Goal: Information Seeking & Learning: Learn about a topic

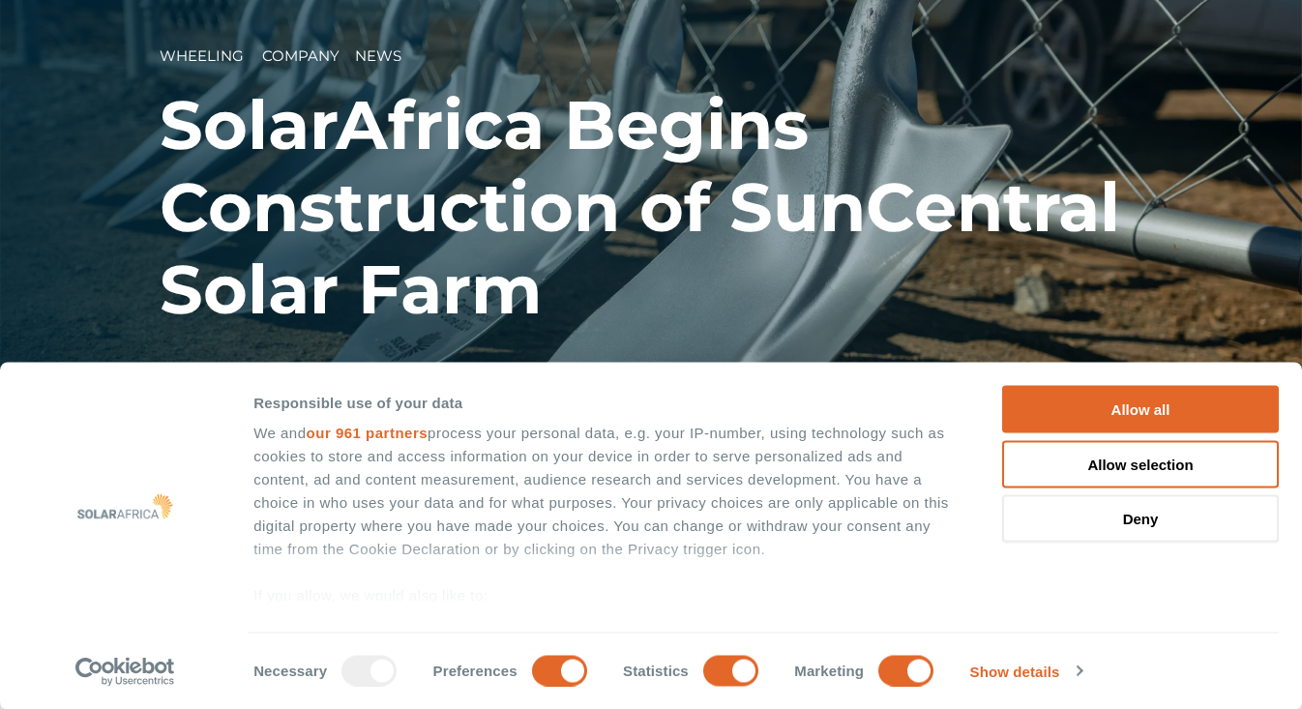
scroll to position [115, 0]
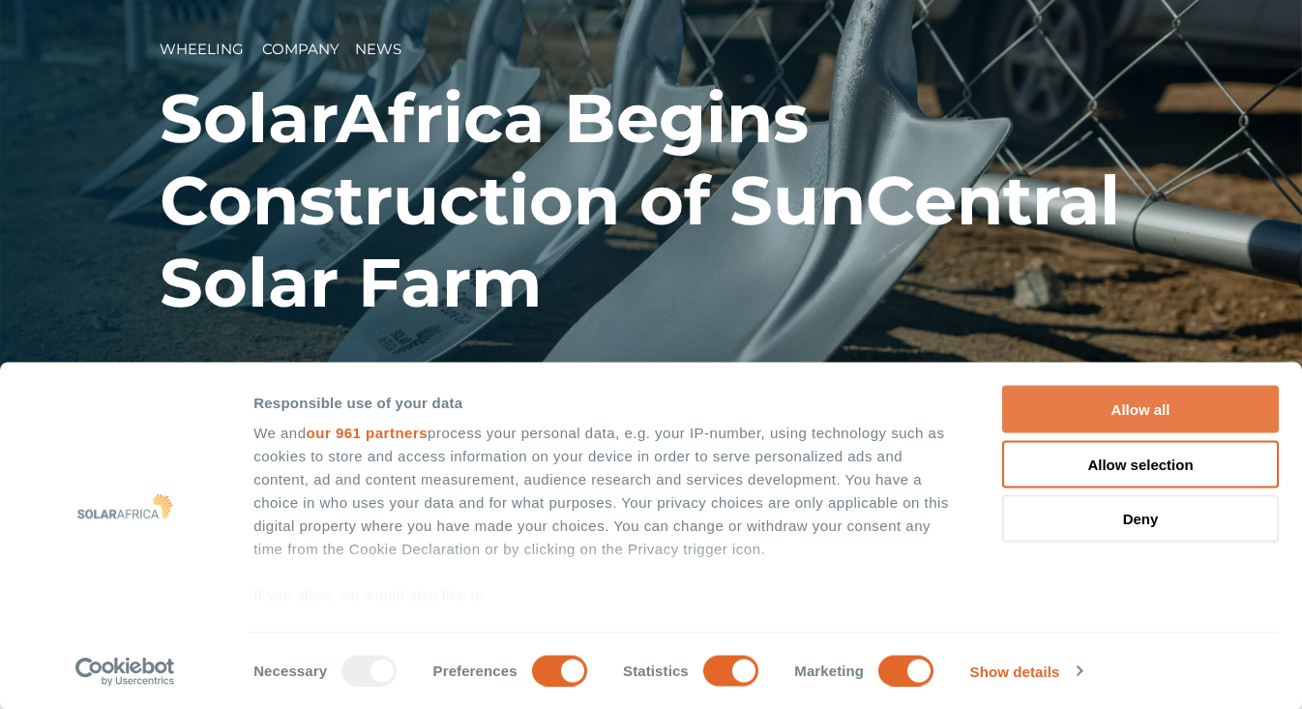
click at [1204, 402] on button "Allow all" at bounding box center [1140, 409] width 277 height 47
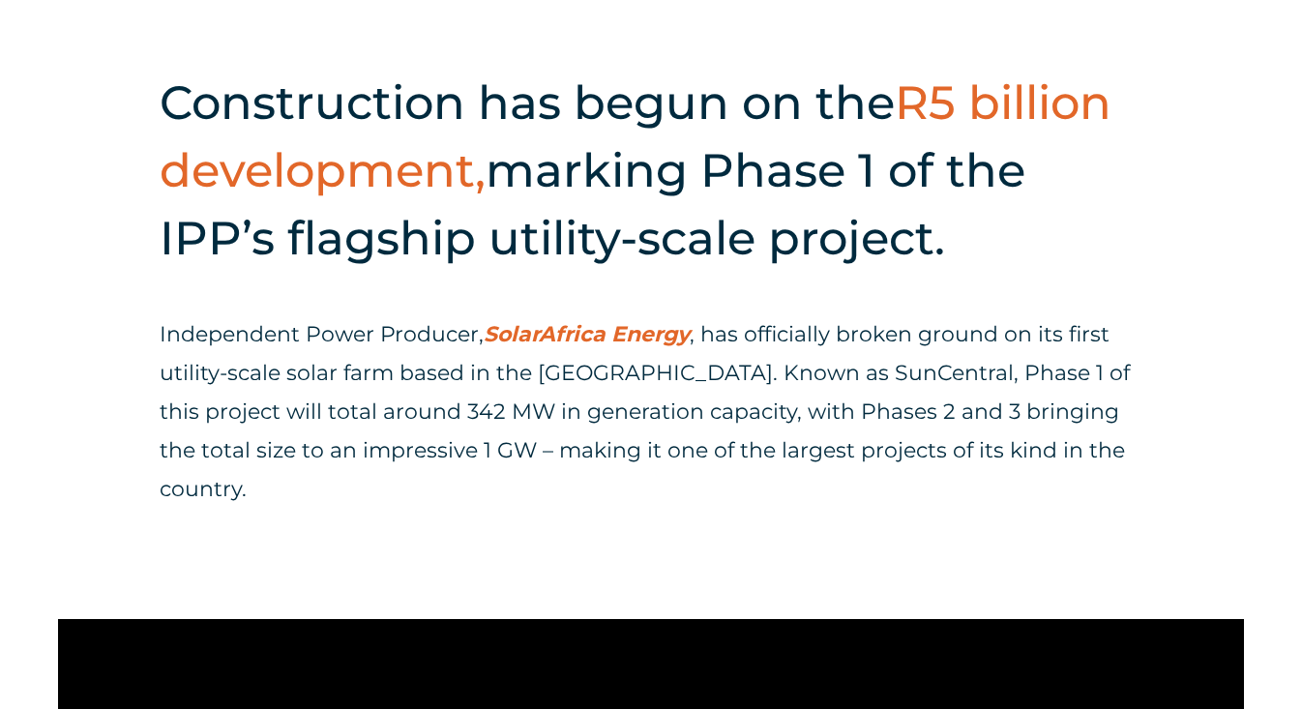
scroll to position [716, 0]
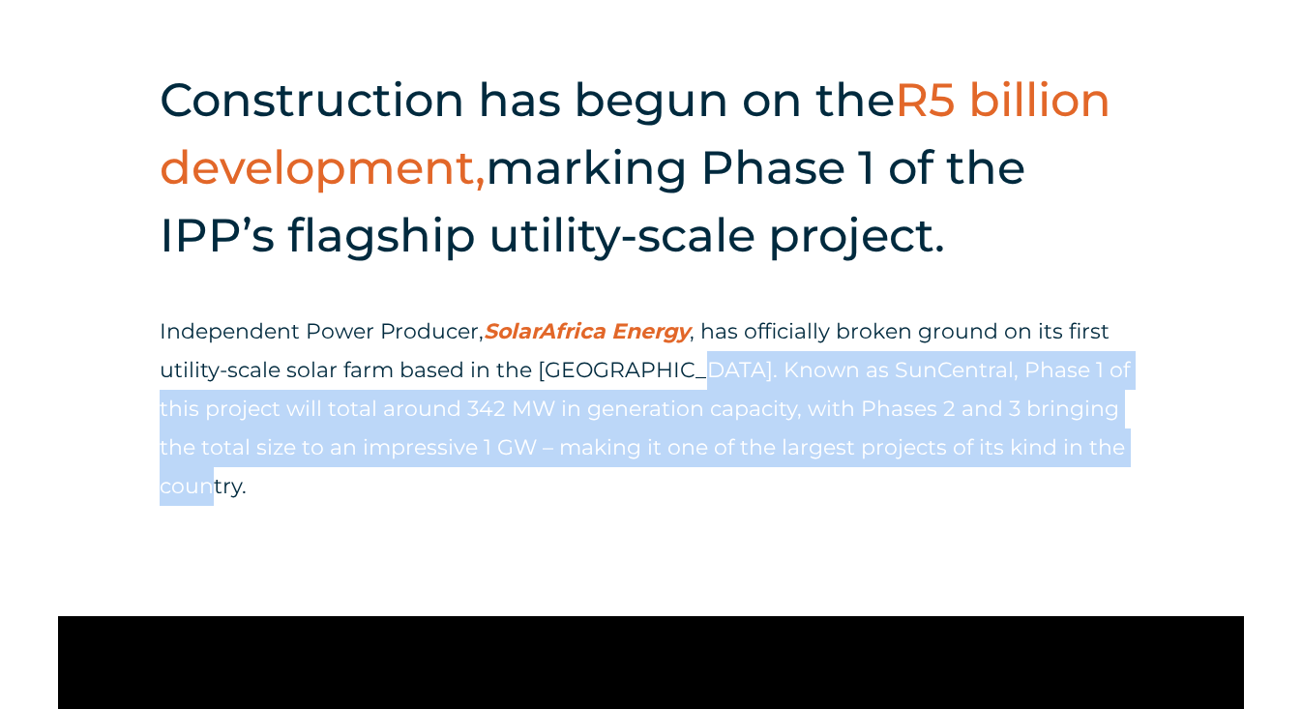
drag, startPoint x: 686, startPoint y: 369, endPoint x: 787, endPoint y: 475, distance: 146.5
click at [788, 477] on p "Independent Power Producer, SolarAfrica Energy , has officially broken ground o…" at bounding box center [651, 410] width 983 height 194
copy p "e. Known as SunCentral, Phase 1 of this project will total around 342 MW in gen…"
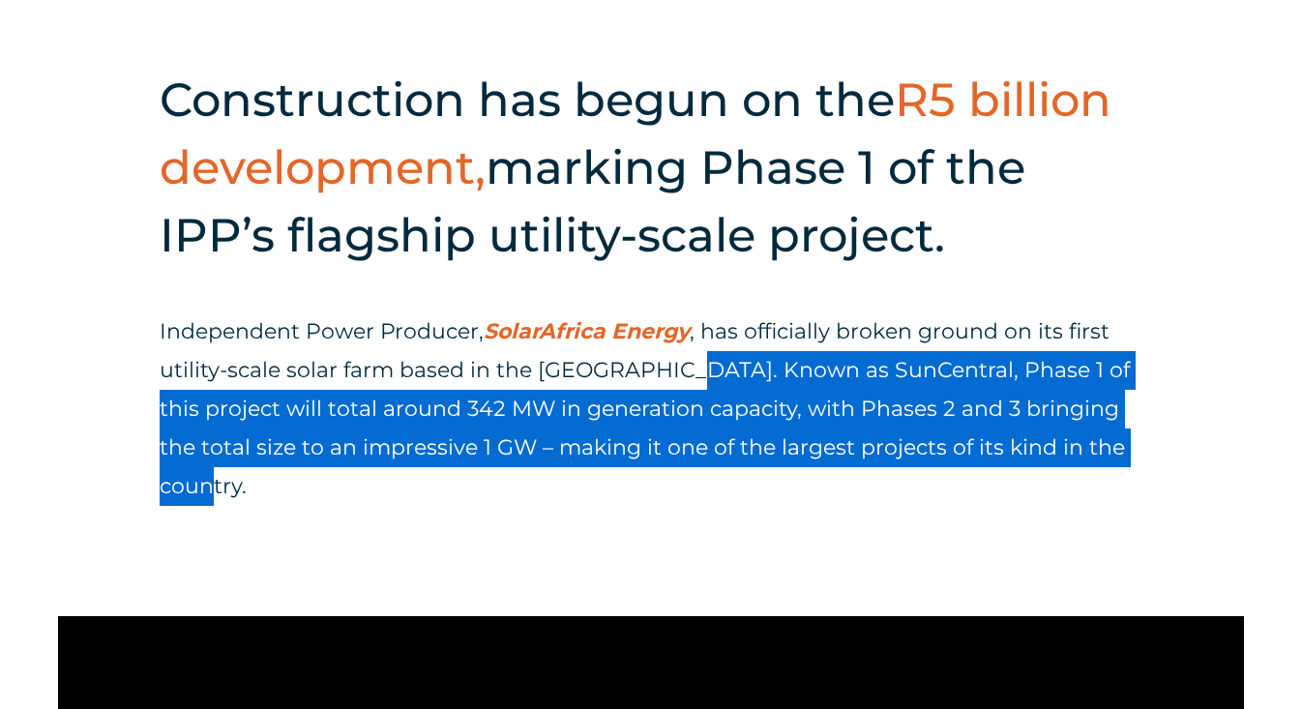
drag, startPoint x: 842, startPoint y: 415, endPoint x: 81, endPoint y: 419, distance: 760.6
click at [81, 419] on div "Construction has begun on the R5 billion development, marking Phase 1 of the IP…" at bounding box center [651, 304] width 1302 height 623
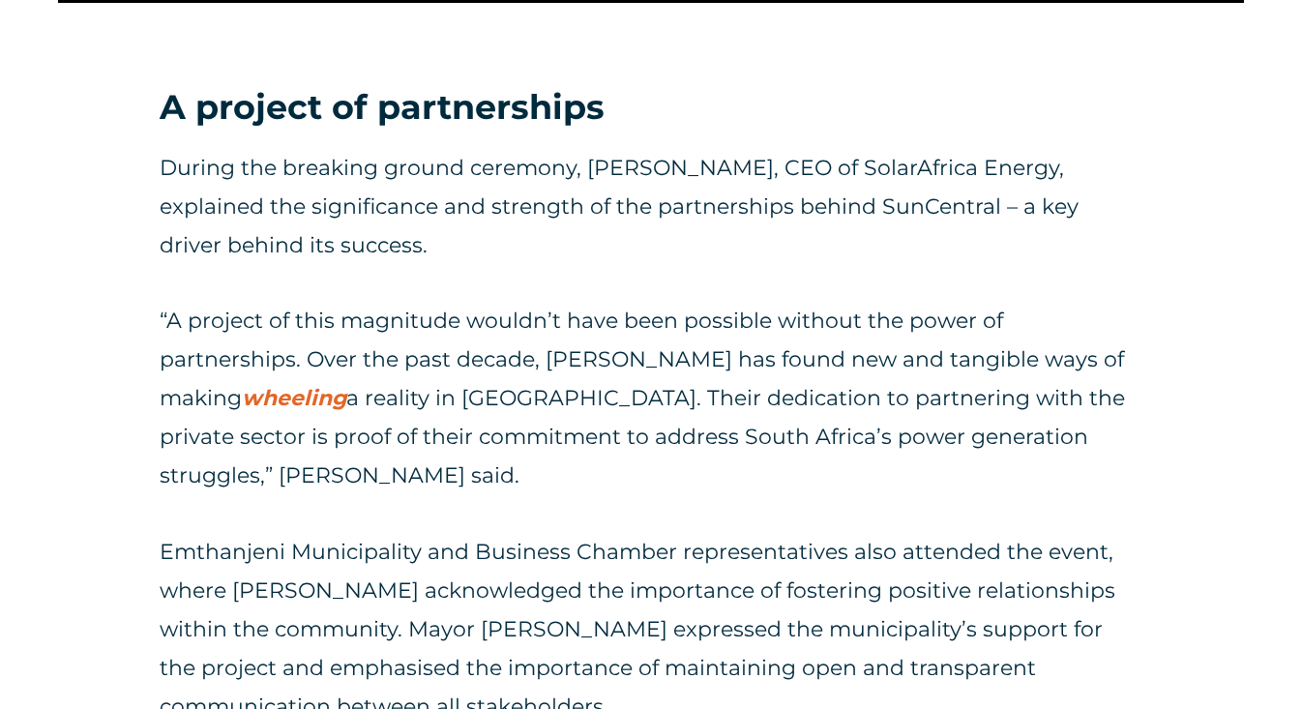
scroll to position [1998, 0]
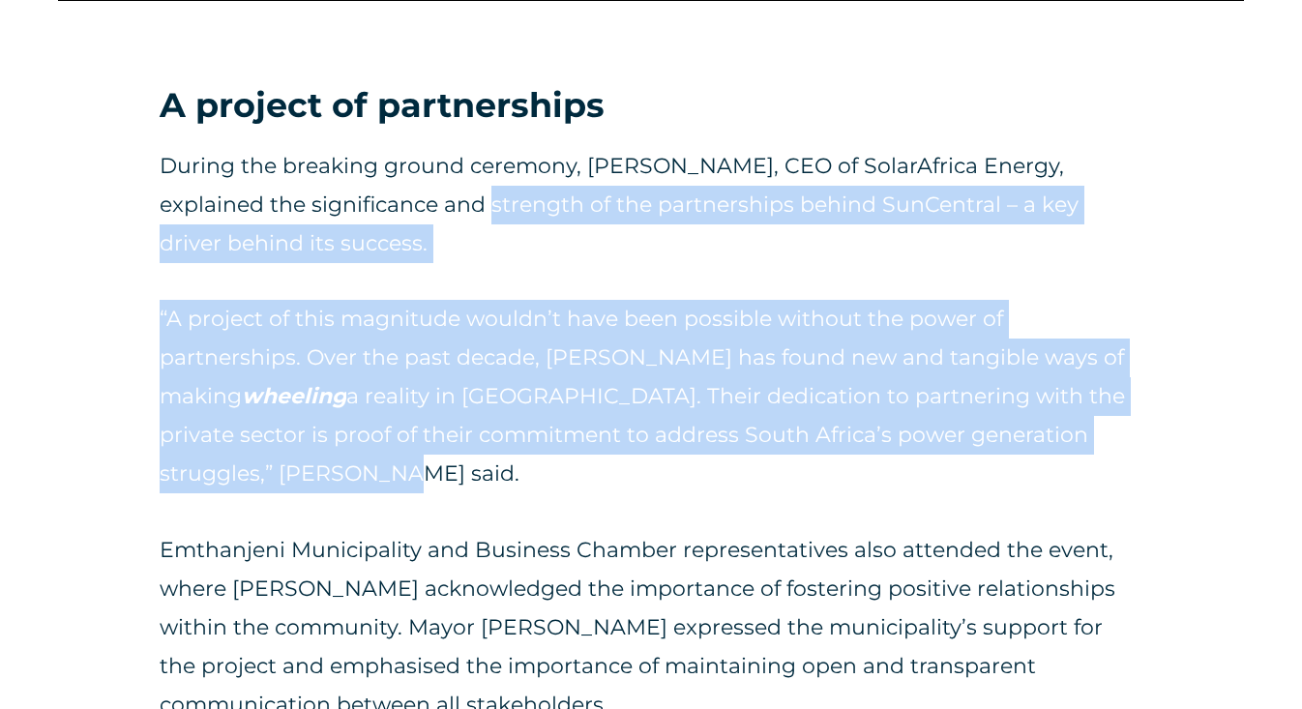
drag, startPoint x: 487, startPoint y: 204, endPoint x: 740, endPoint y: 470, distance: 367.5
click at [740, 470] on div "During the breaking ground ceremony, [PERSON_NAME], CEO of SolarAfrica Energy, …" at bounding box center [651, 647] width 983 height 1001
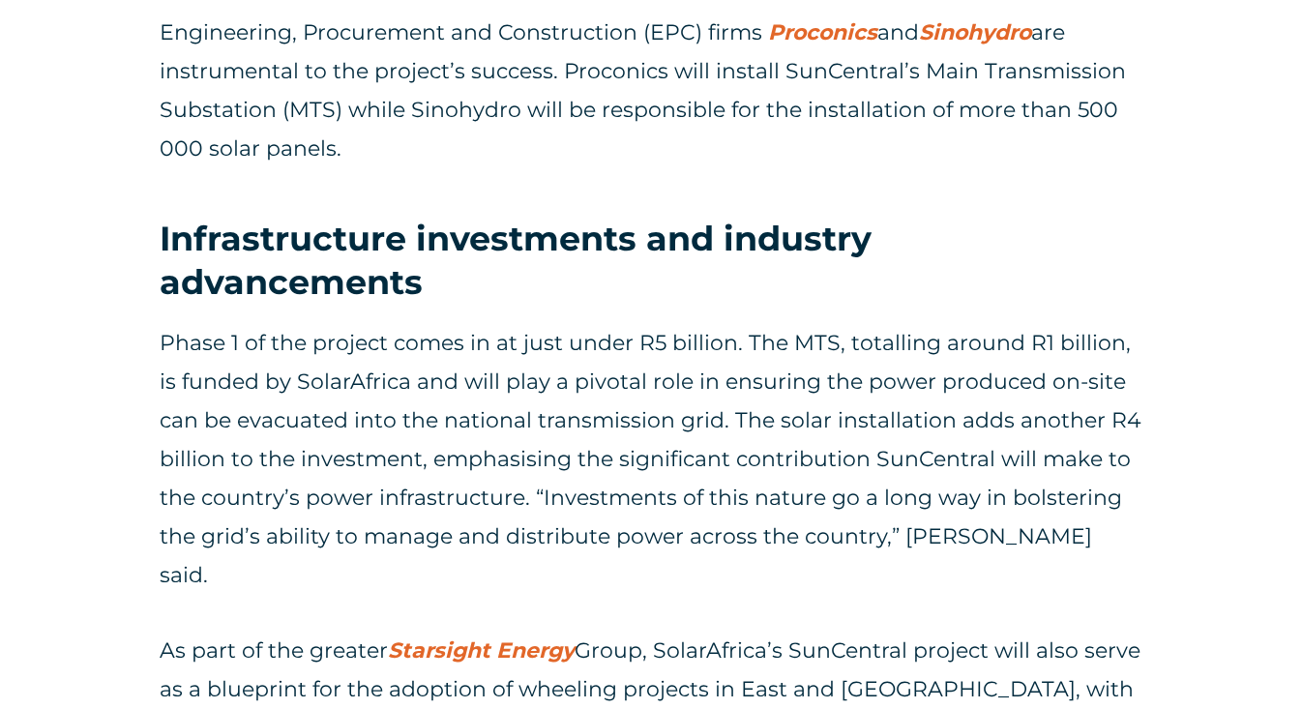
scroll to position [2979, 0]
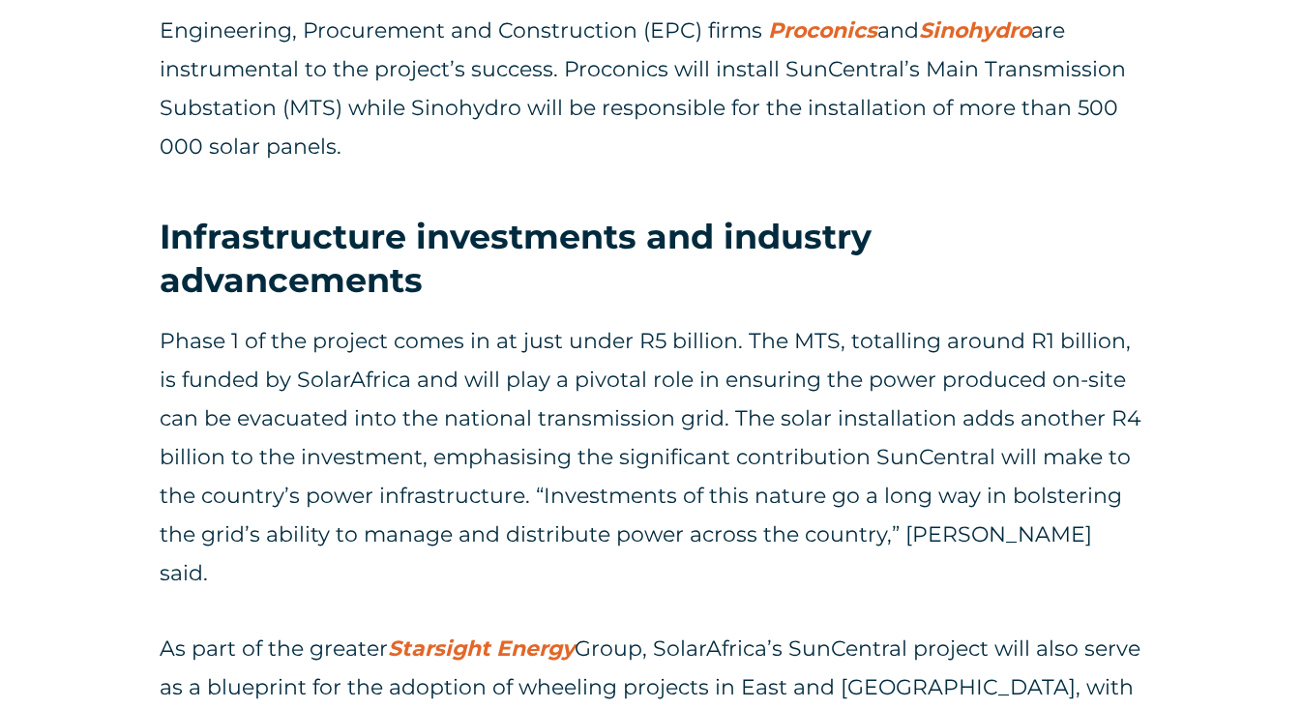
drag, startPoint x: 424, startPoint y: 132, endPoint x: 158, endPoint y: 39, distance: 281.9
copy p "Engineering, Procurement and Construction (EPC) firms Proconics and Sinohydro a…"
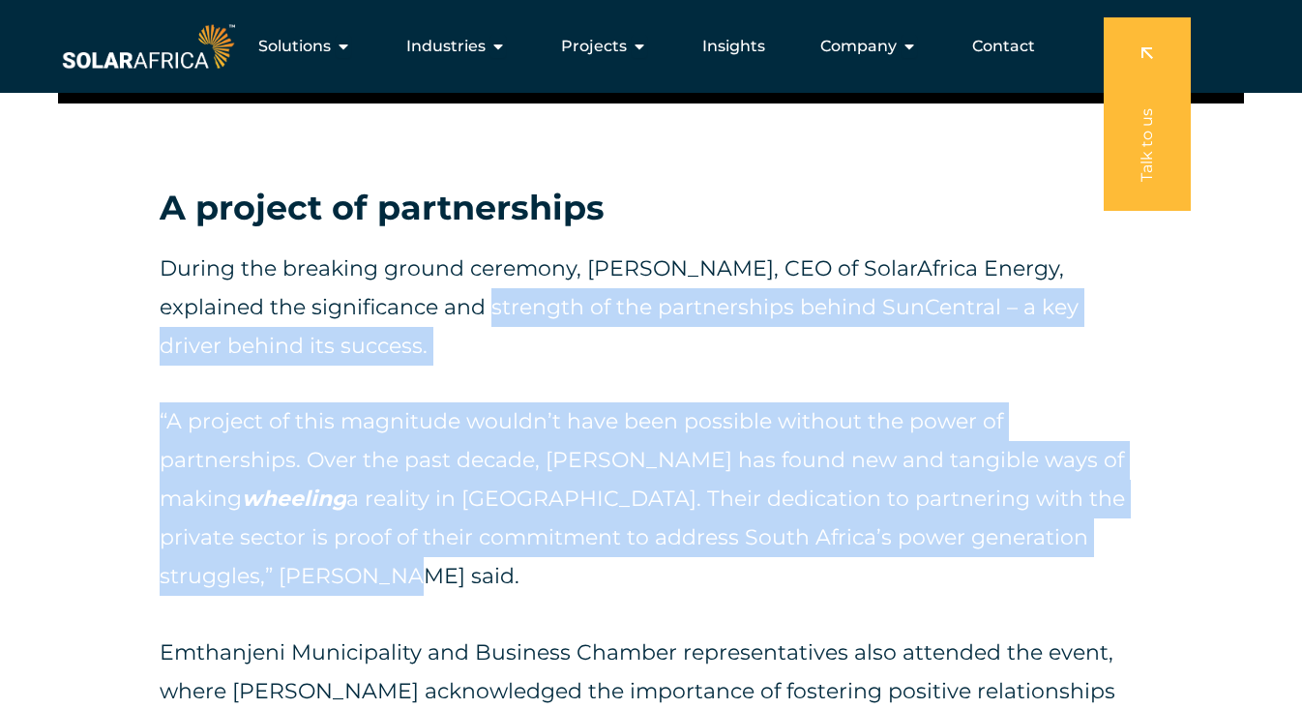
scroll to position [1893, 0]
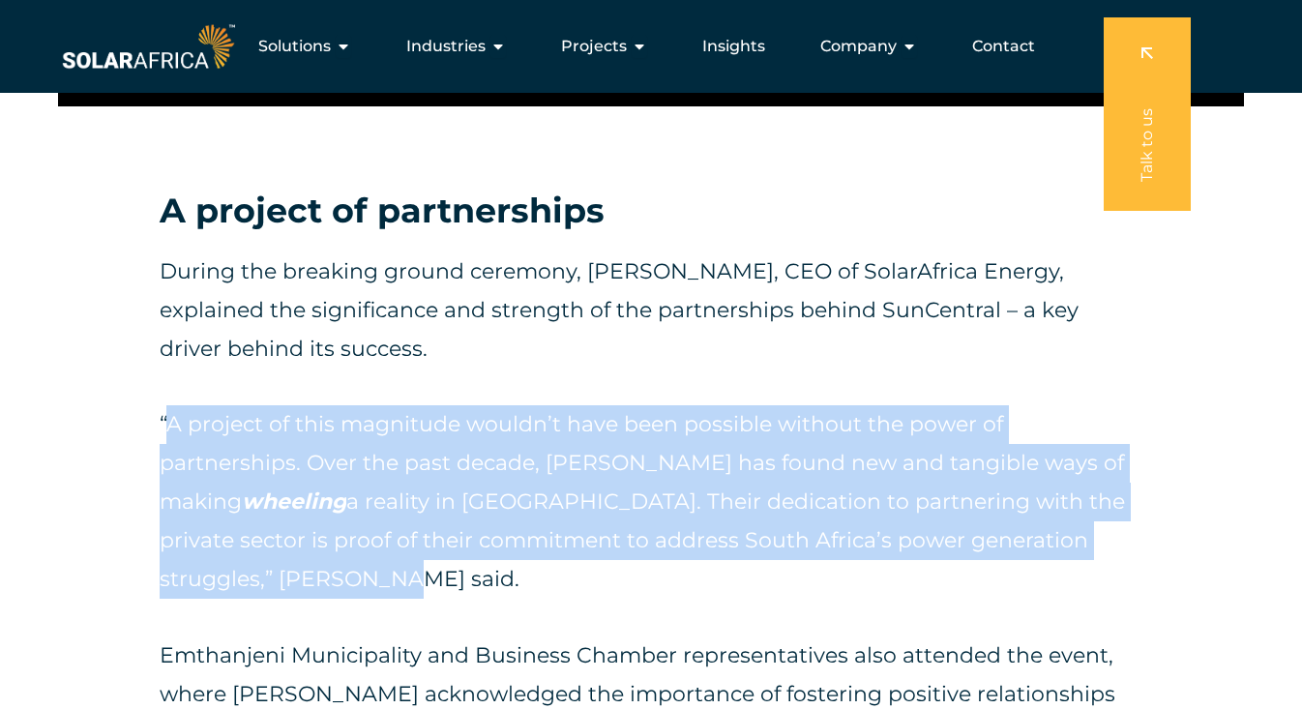
drag, startPoint x: 292, startPoint y: 572, endPoint x: 170, endPoint y: 414, distance: 199.4
click at [169, 413] on p "“A project of this magnitude wouldn’t have been possible without the power of p…" at bounding box center [651, 502] width 983 height 194
copy p "A project of this magnitude wouldn’t have been possible without the power of pa…"
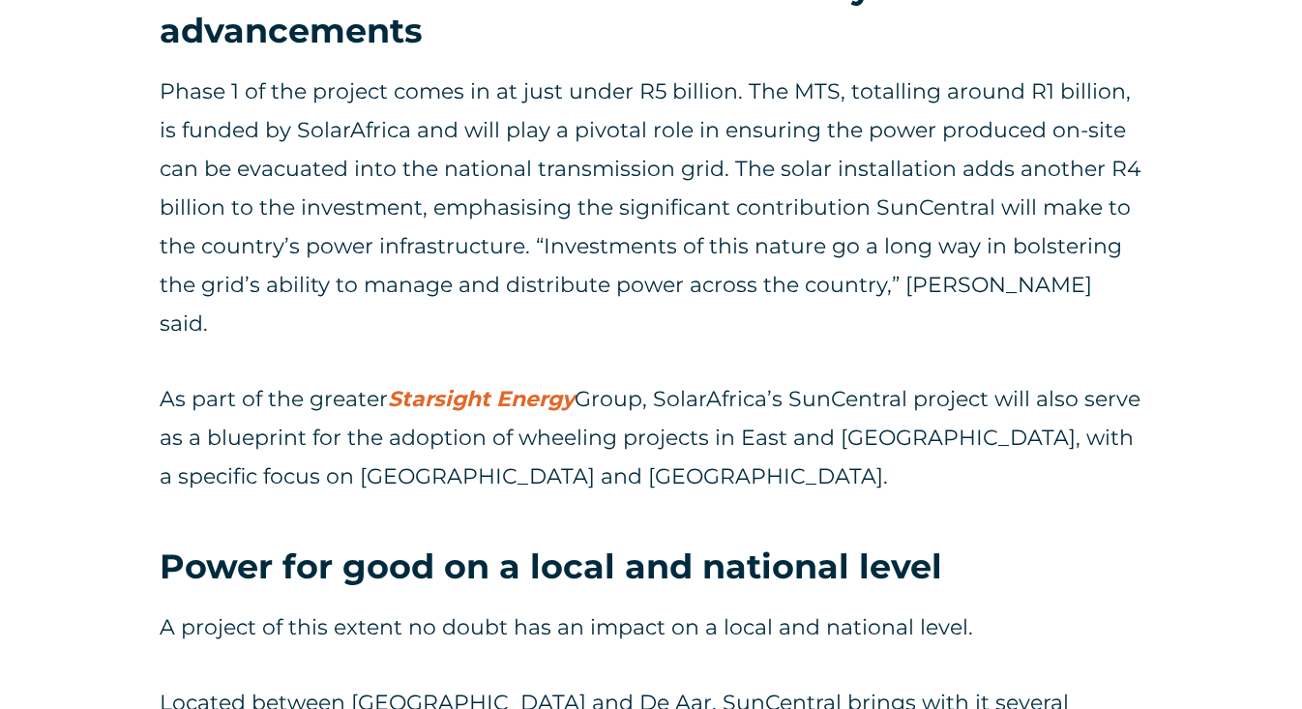
scroll to position [3237, 0]
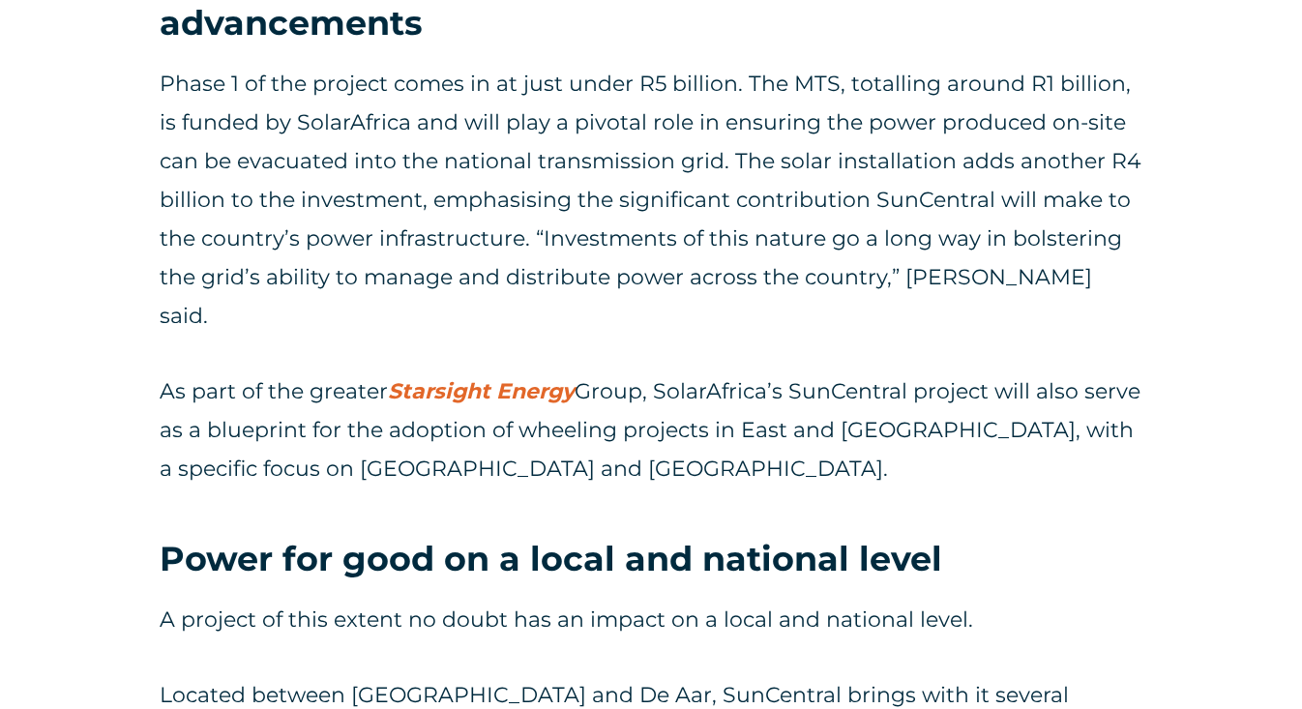
click at [750, 112] on p "Phase 1 of the project comes in at just under R5 billion. The MTS, totalling ar…" at bounding box center [651, 200] width 983 height 271
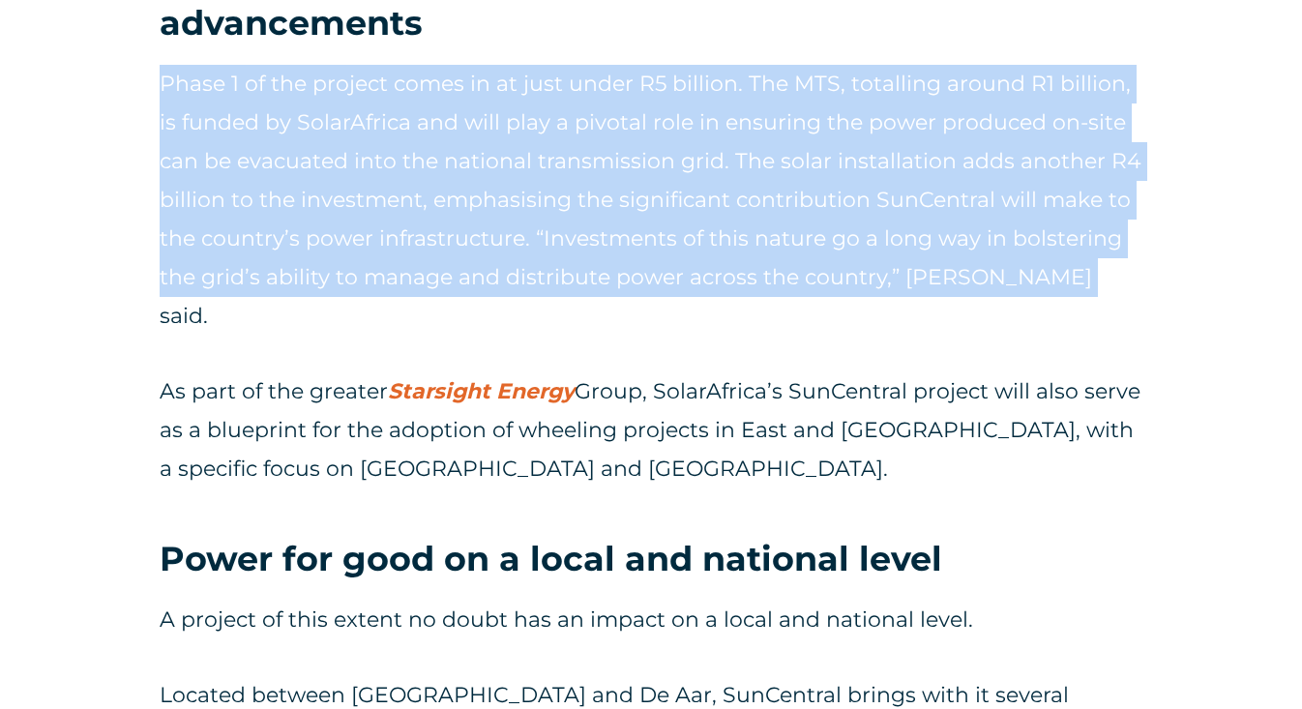
drag, startPoint x: 1152, startPoint y: 317, endPoint x: 97, endPoint y: 125, distance: 1072.2
click at [97, 125] on div "A project of partnerships During the breaking ground ceremony, [PERSON_NAME], C…" at bounding box center [651, 623] width 1302 height 3722
copy p "Phase 1 of the project comes in at just under R5 billion. The MTS, totalling ar…"
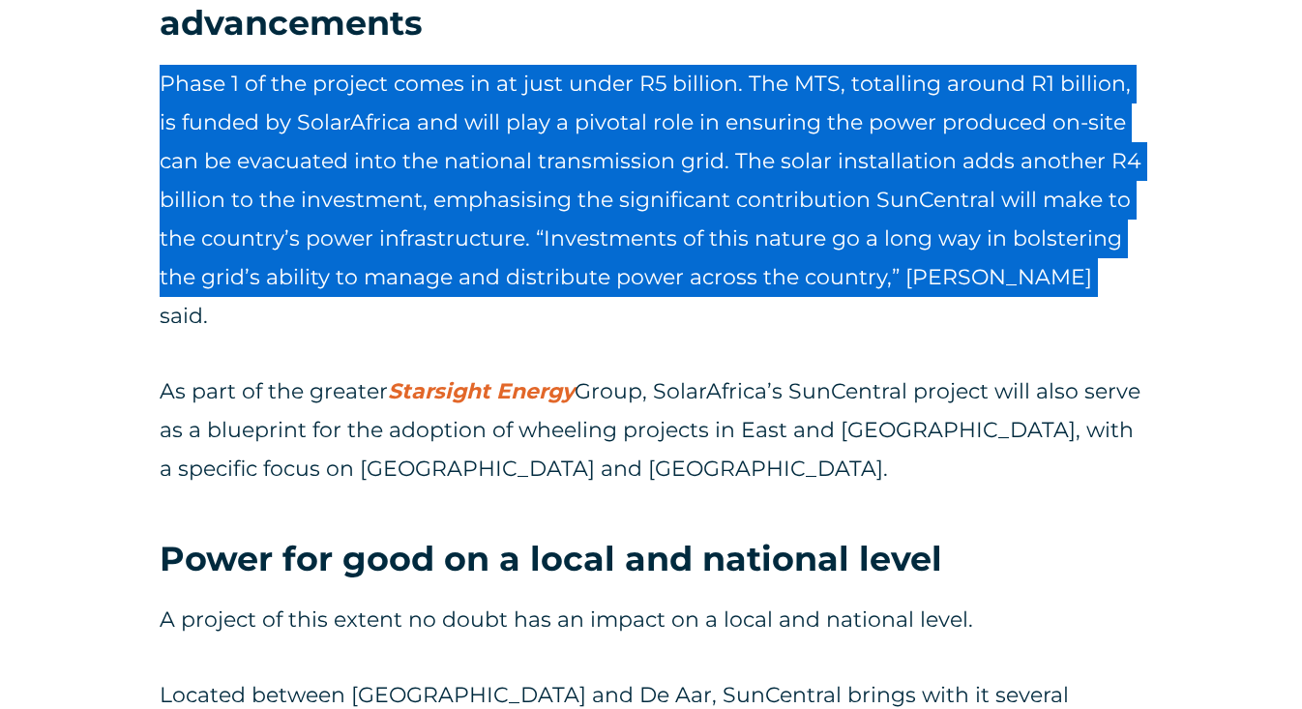
click at [121, 223] on div "A project of partnerships During the breaking ground ceremony, [PERSON_NAME], C…" at bounding box center [651, 623] width 1302 height 3722
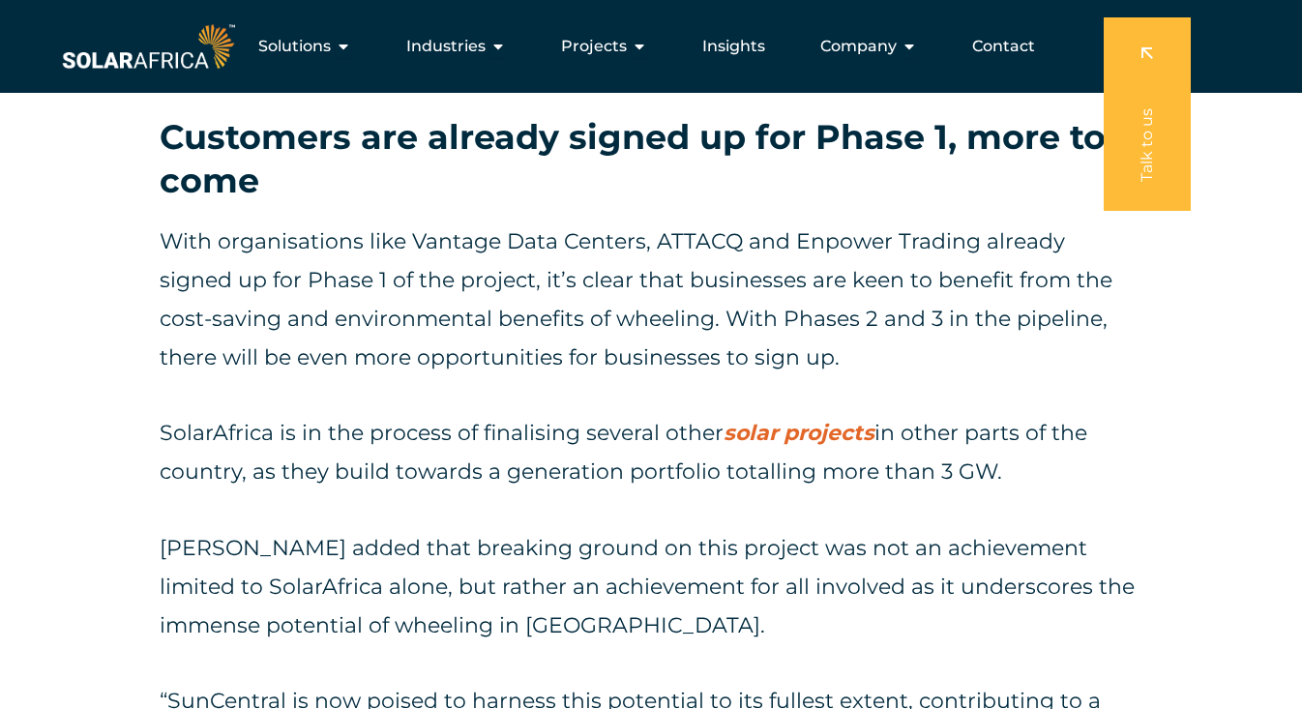
scroll to position [4849, 0]
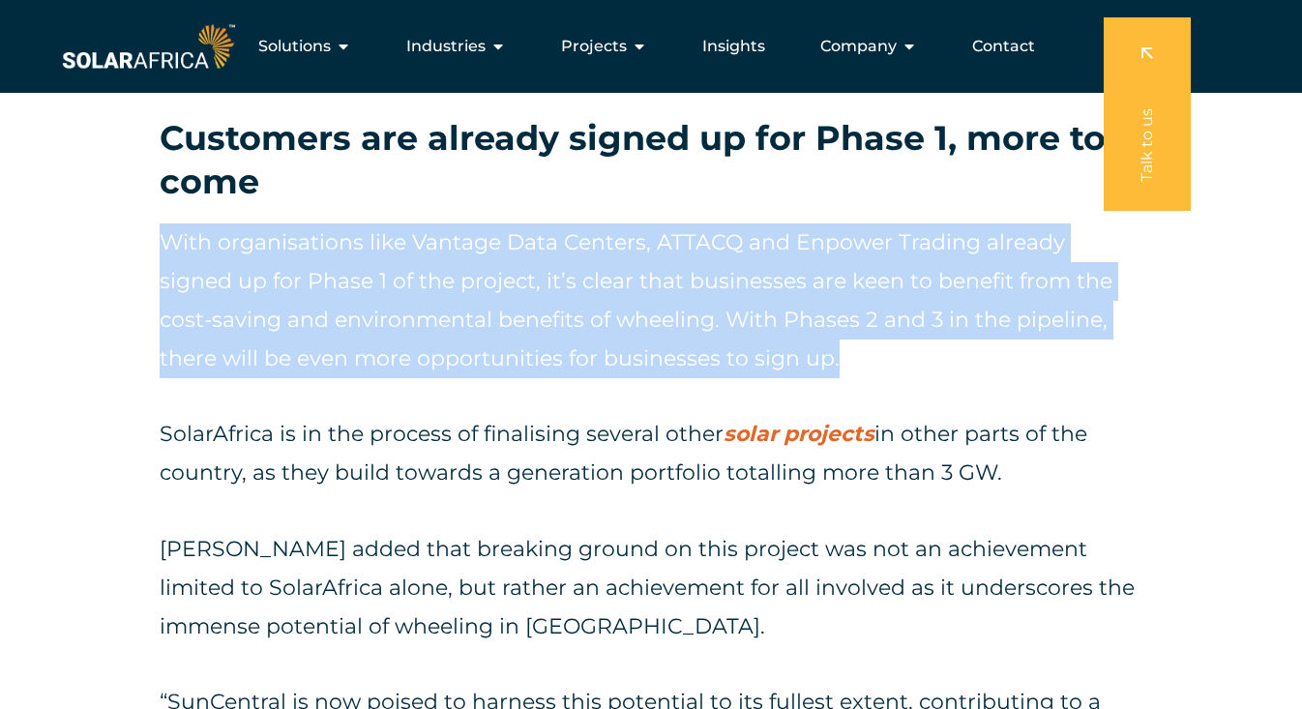
drag, startPoint x: 838, startPoint y: 432, endPoint x: 16, endPoint y: 295, distance: 832.8
copy p "With organisations like Vantage Data Centers, ATTACQ and Enpower Trading alread…"
